Goal: Find specific page/section: Find specific page/section

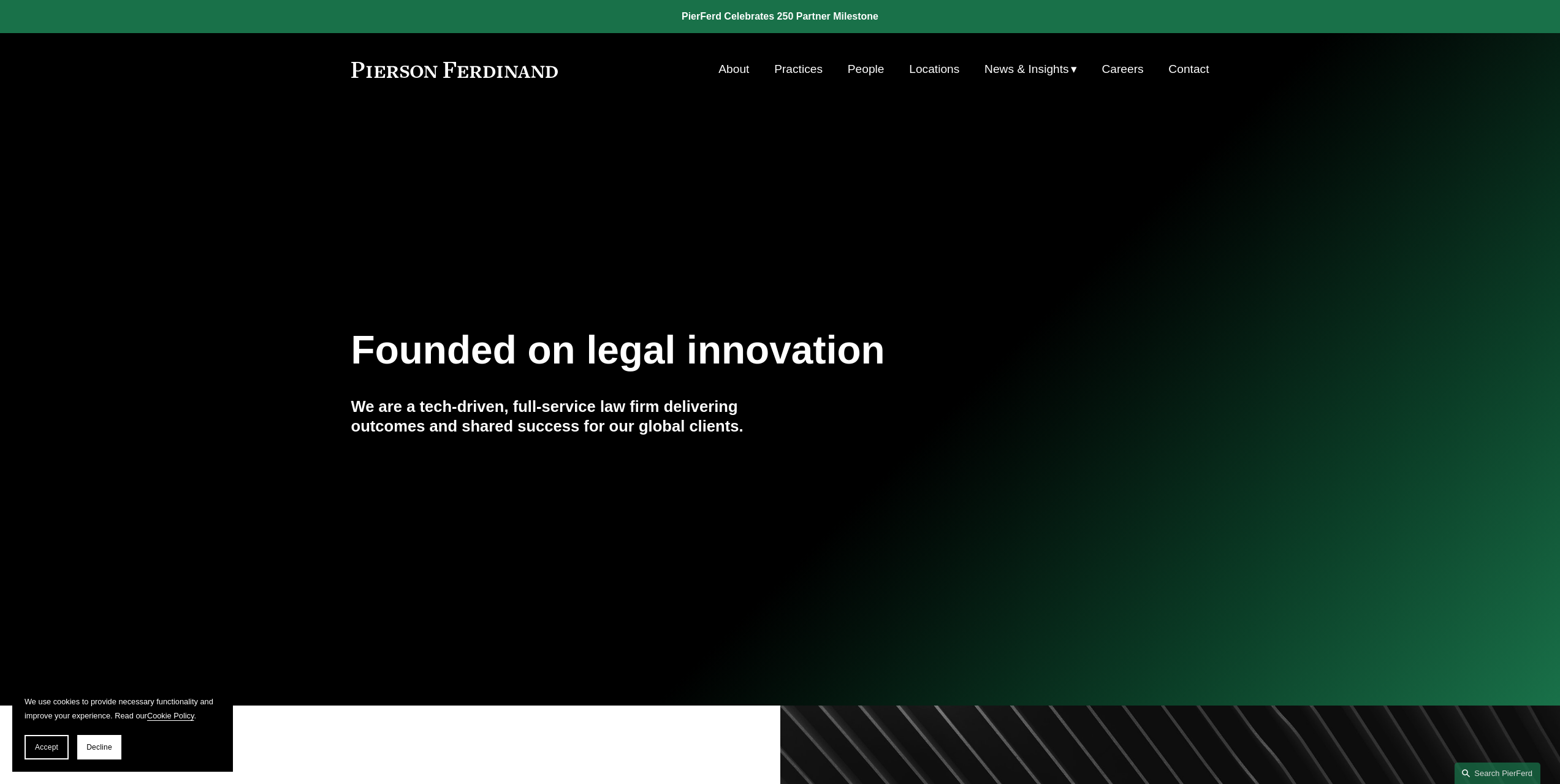
click at [862, 71] on link "People" at bounding box center [866, 69] width 37 height 23
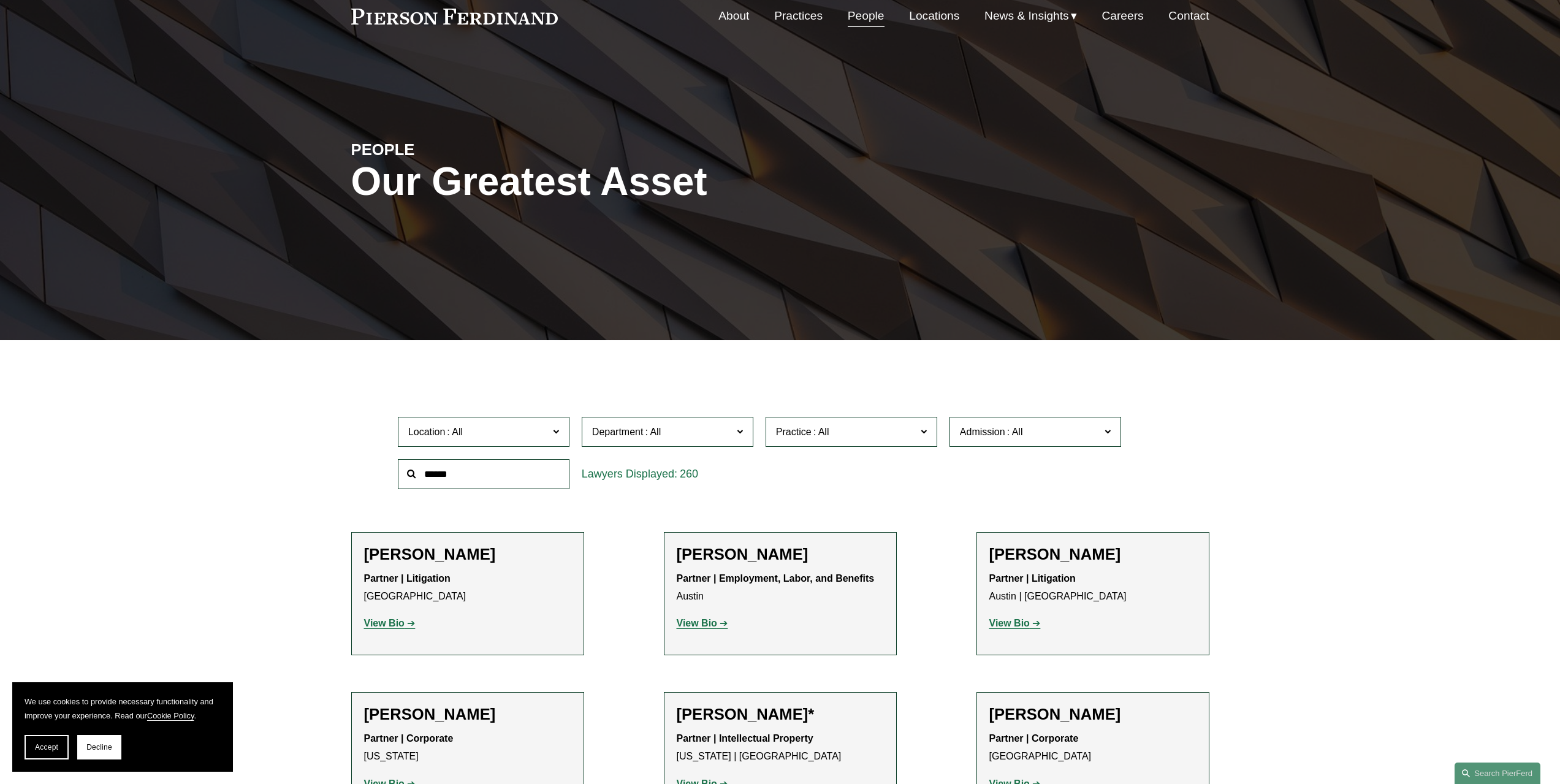
scroll to position [123, 0]
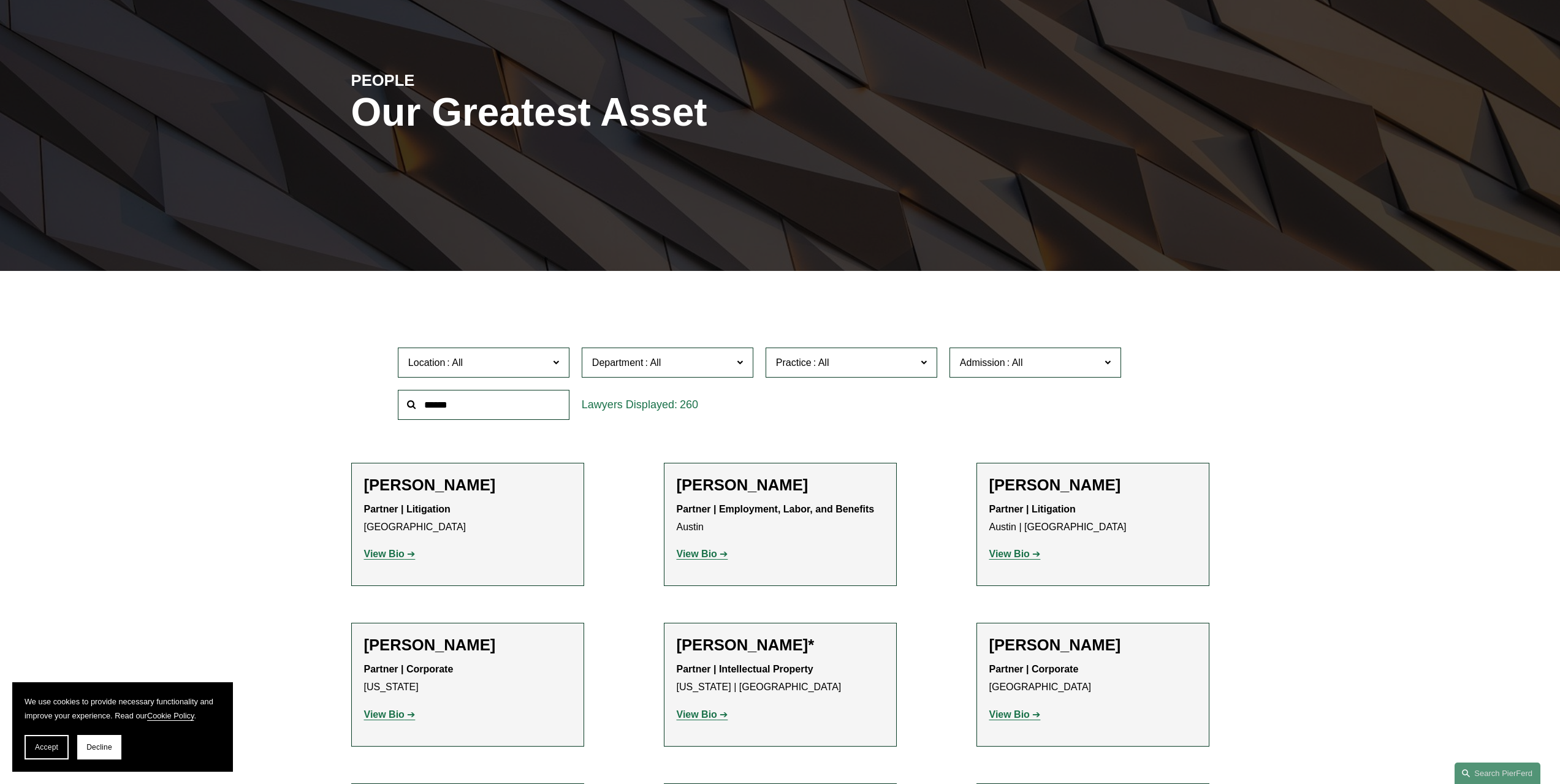
click at [541, 360] on span "Location" at bounding box center [478, 362] width 140 height 16
click at [0, 0] on link "[GEOGRAPHIC_DATA]" at bounding box center [0, 0] width 0 height 0
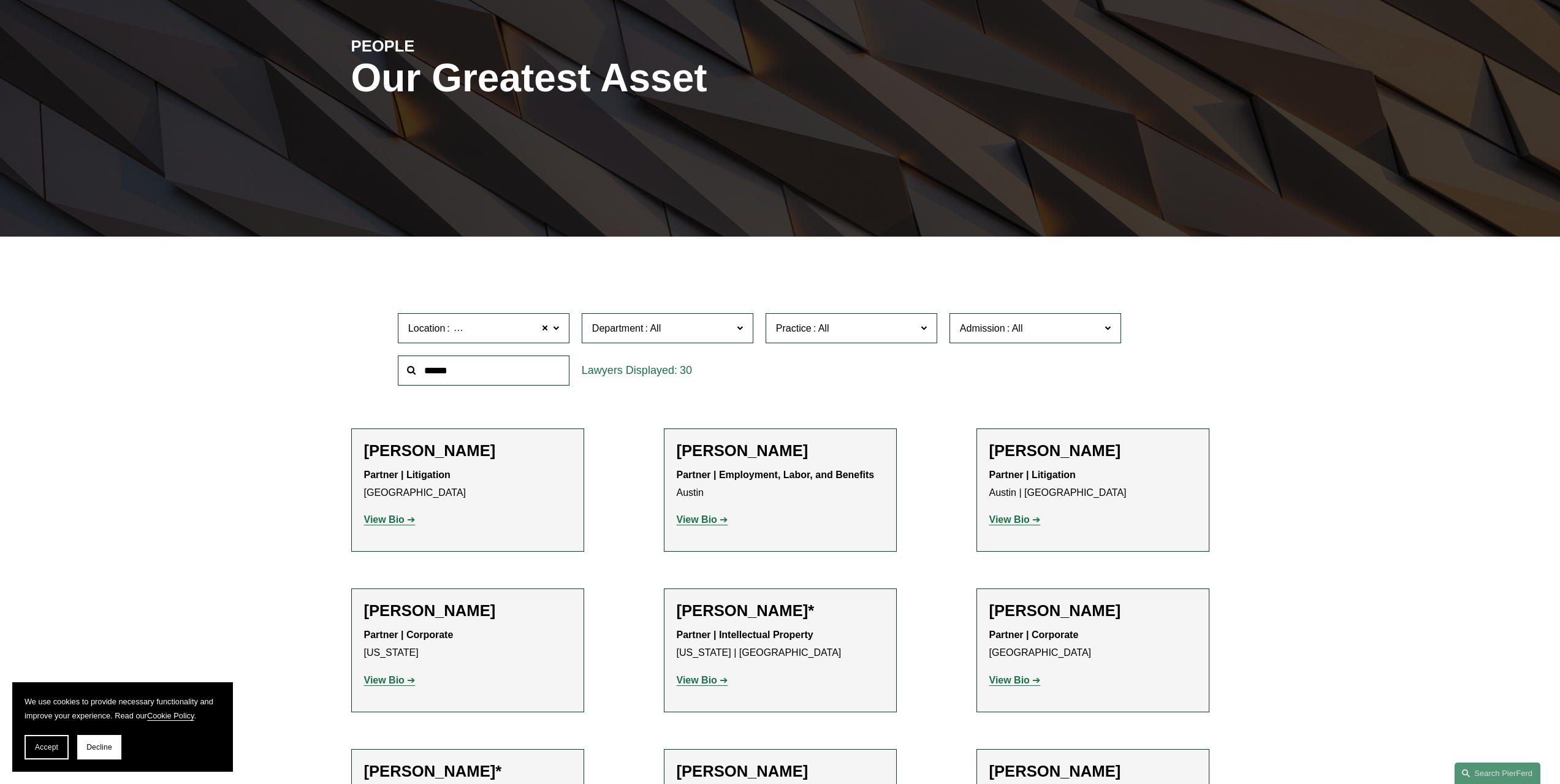
scroll to position [274, 0]
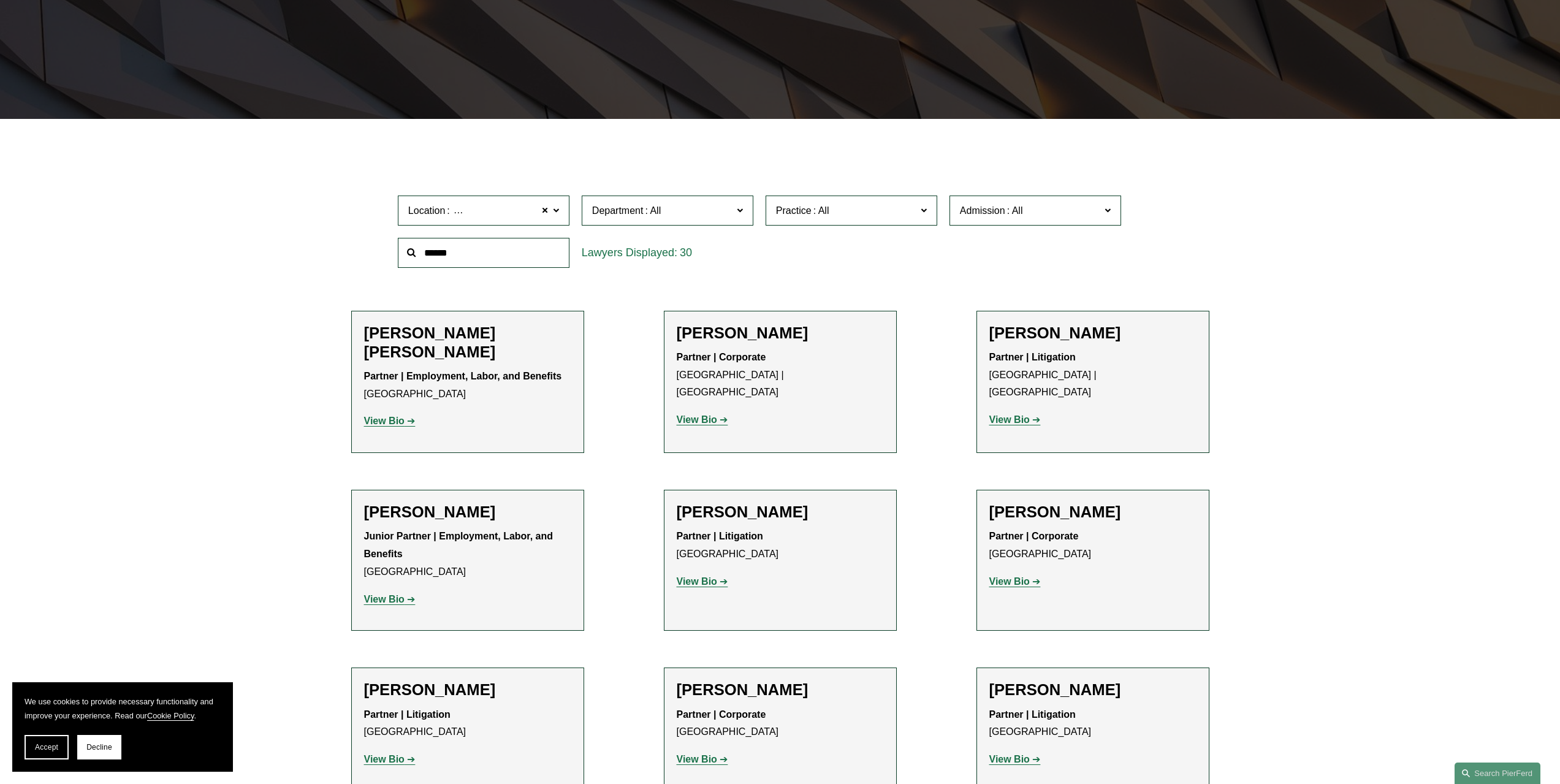
click at [853, 210] on span "Practice" at bounding box center [846, 210] width 140 height 16
click at [922, 202] on span at bounding box center [924, 210] width 6 height 16
